Goal: Task Accomplishment & Management: Use online tool/utility

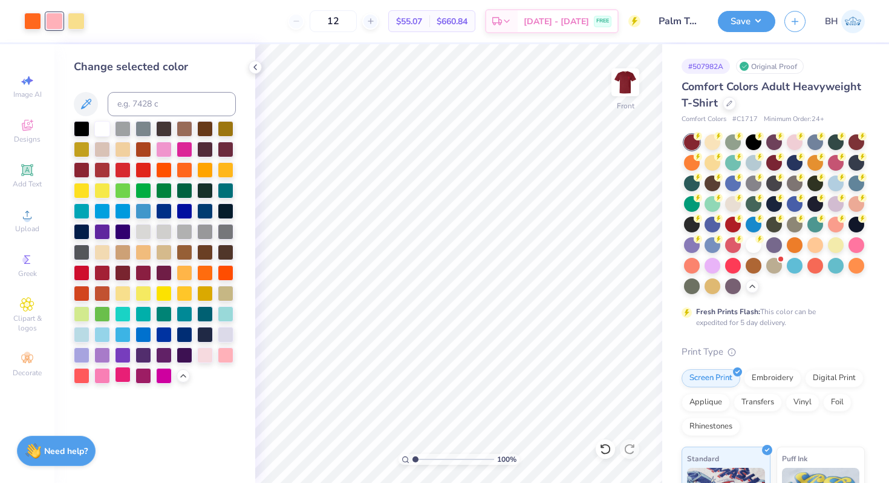
click at [122, 375] on div at bounding box center [123, 374] width 16 height 16
click at [79, 271] on div at bounding box center [82, 272] width 16 height 16
click at [758, 35] on div "Save BH" at bounding box center [803, 21] width 171 height 42
click at [756, 15] on button "Save" at bounding box center [746, 19] width 57 height 21
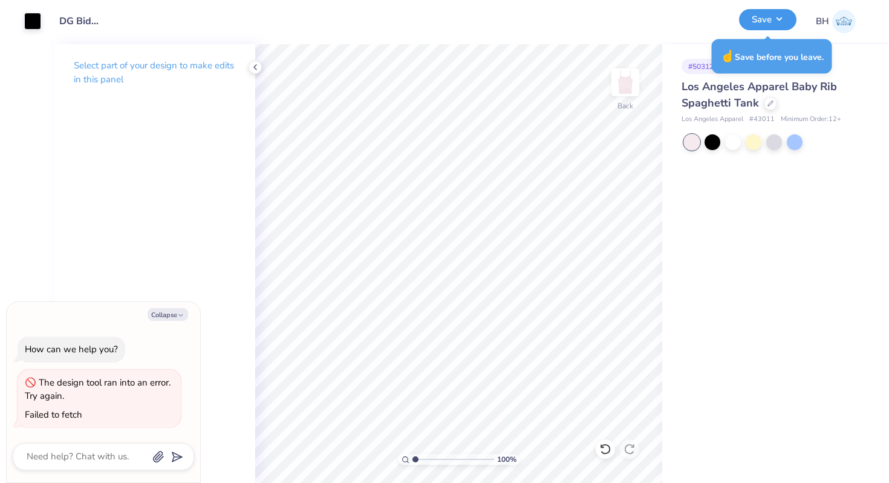
click at [757, 16] on button "Save" at bounding box center [767, 19] width 57 height 21
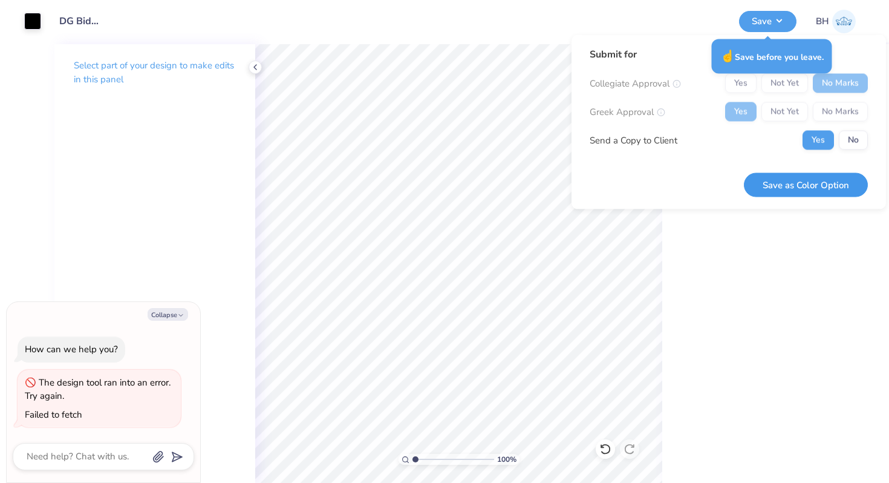
click at [818, 177] on button "Save as Color Option" at bounding box center [806, 184] width 124 height 25
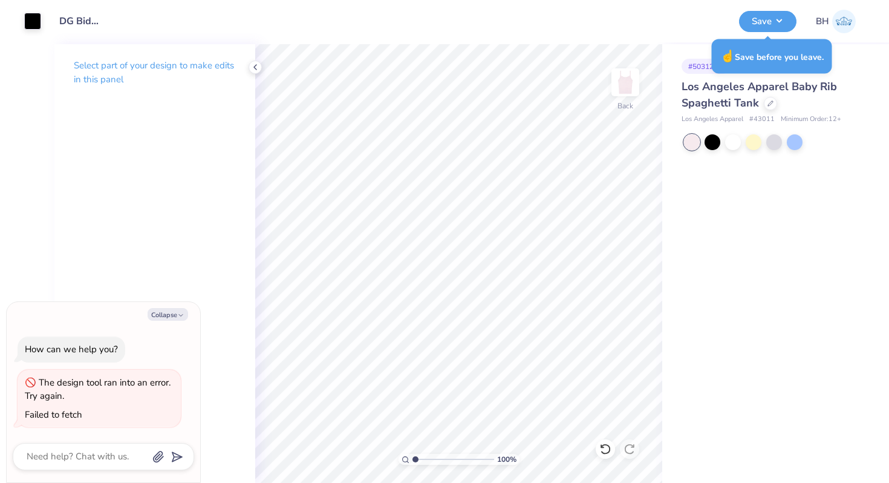
type textarea "x"
